Goal: Transaction & Acquisition: Book appointment/travel/reservation

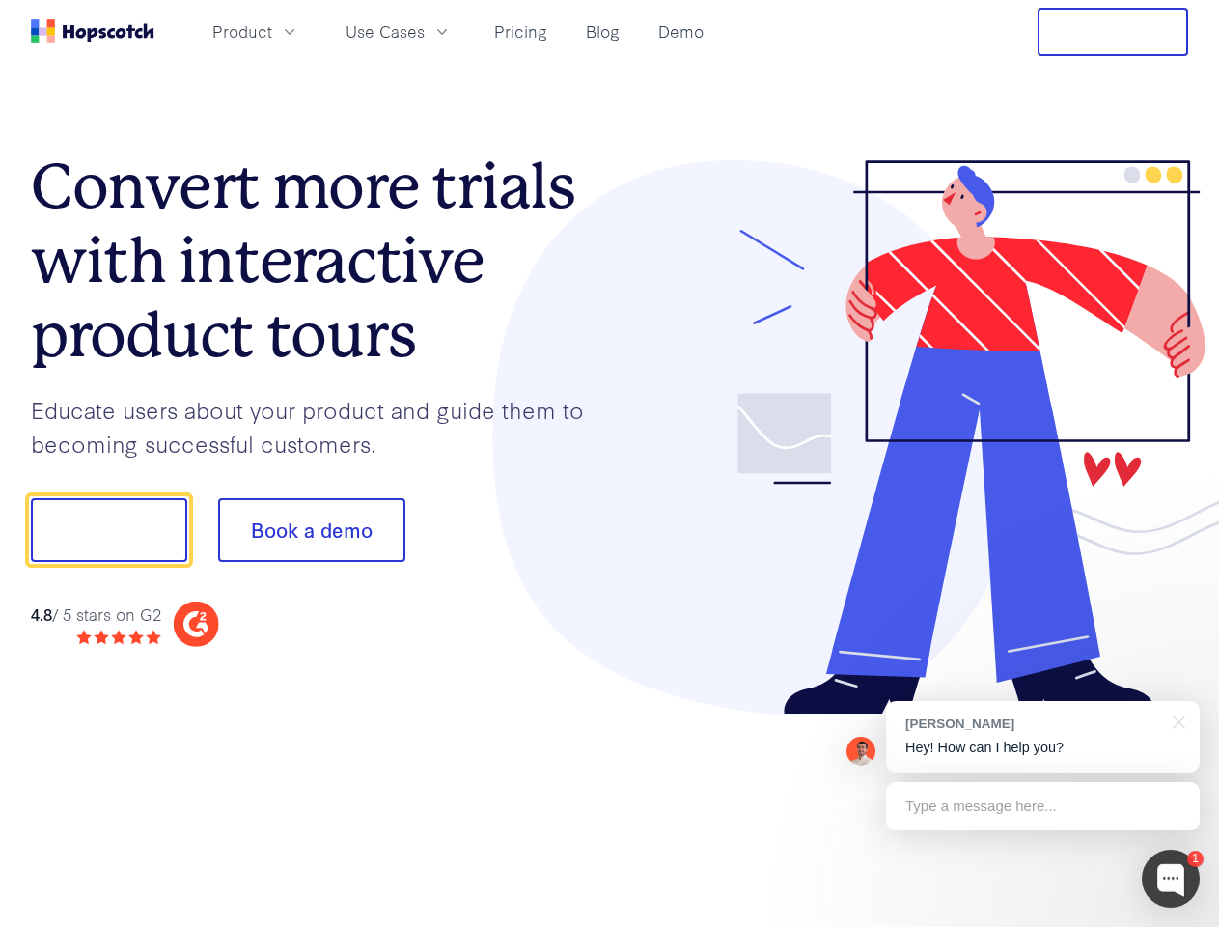
click at [610, 463] on div at bounding box center [899, 437] width 579 height 555
click at [272, 31] on span "Product" at bounding box center [242, 31] width 60 height 24
click at [425, 31] on span "Use Cases" at bounding box center [385, 31] width 79 height 24
click at [1113, 32] on button "Free Trial" at bounding box center [1113, 32] width 151 height 48
click at [108, 530] on button "Show me!" at bounding box center [109, 530] width 156 height 64
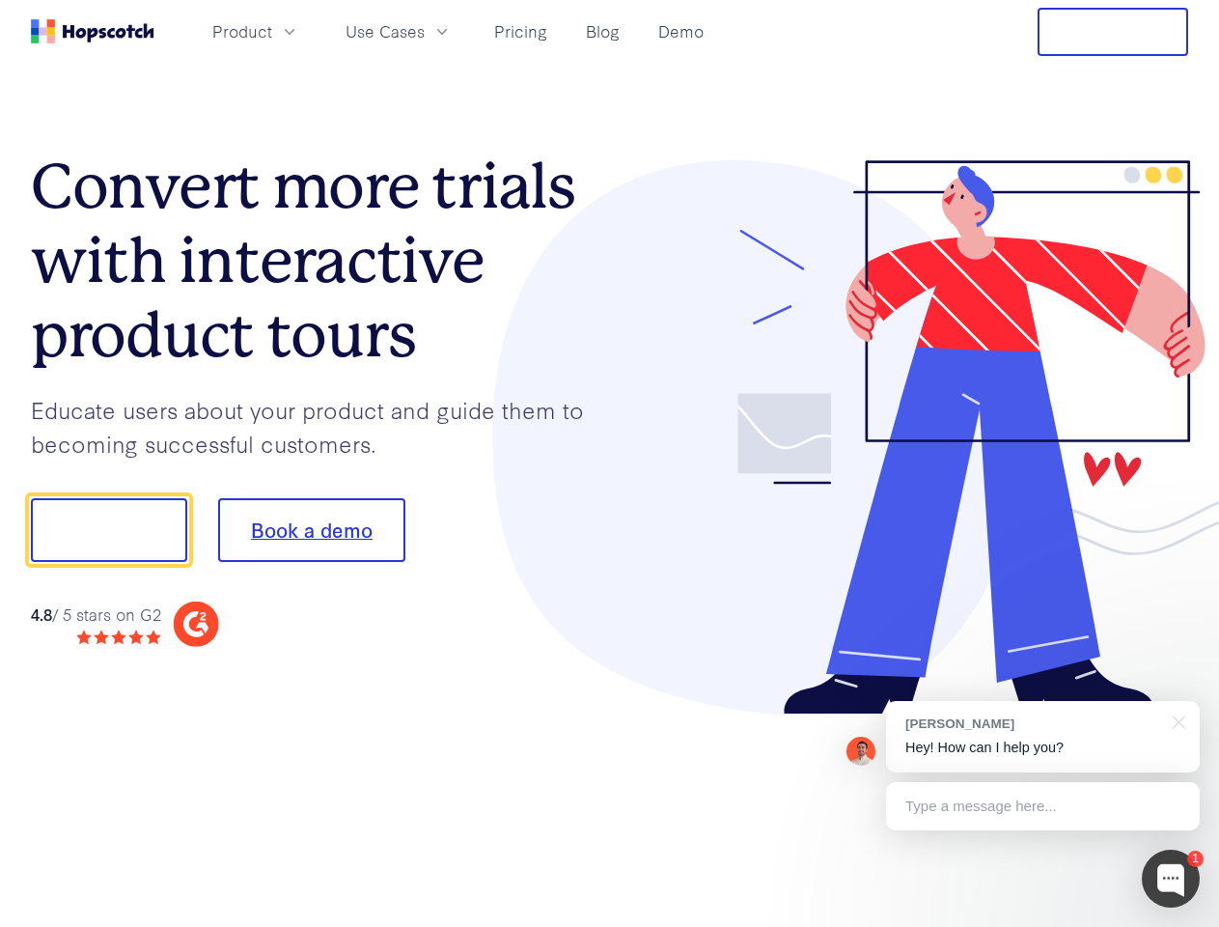
click at [311, 530] on button "Book a demo" at bounding box center [311, 530] width 187 height 64
click at [1171, 879] on div at bounding box center [1171, 879] width 58 height 58
click at [1043, 737] on div "[PERSON_NAME] Hey! How can I help you?" at bounding box center [1043, 736] width 314 height 71
click at [1176, 720] on div at bounding box center [1019, 528] width 362 height 644
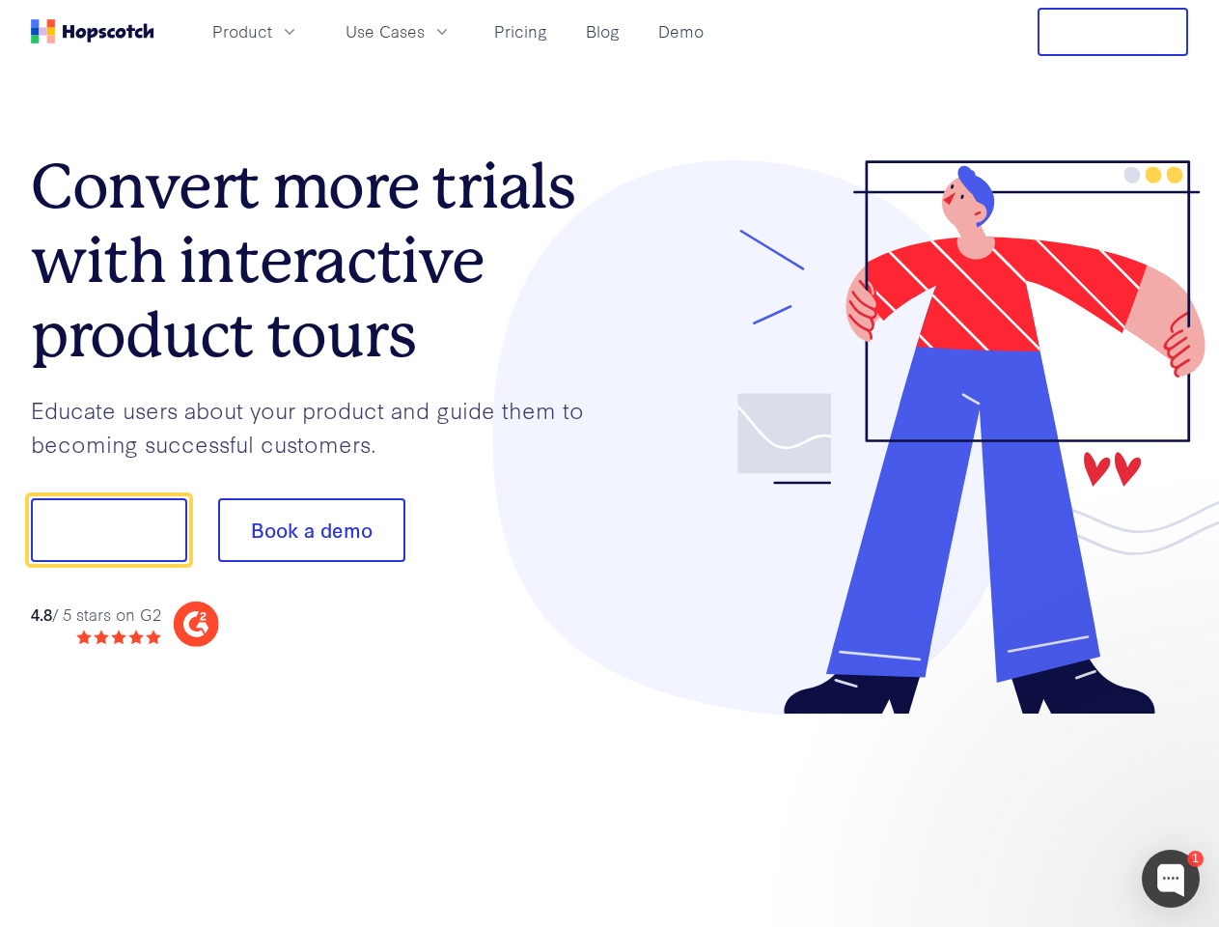
click at [1043, 806] on div at bounding box center [1019, 656] width 362 height 385
